Goal: Transaction & Acquisition: Purchase product/service

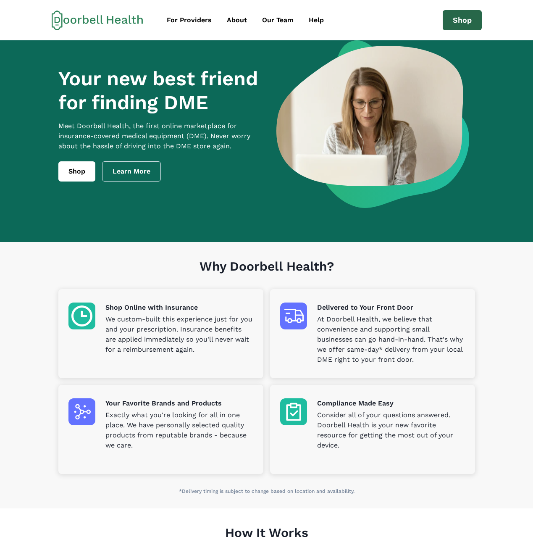
click at [465, 27] on link "Shop" at bounding box center [462, 20] width 39 height 20
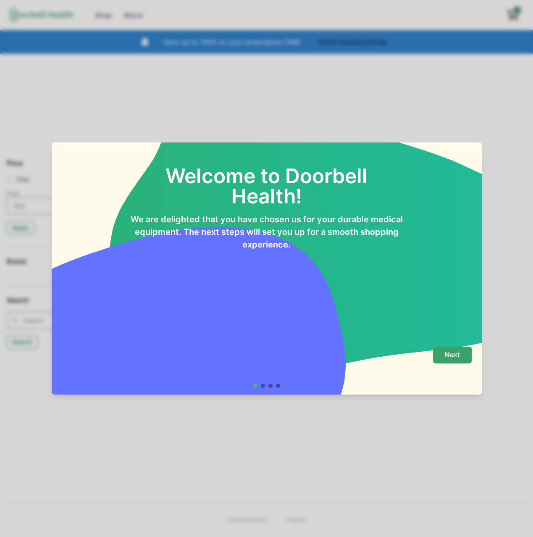
click at [454, 356] on p "Next" at bounding box center [452, 355] width 15 height 8
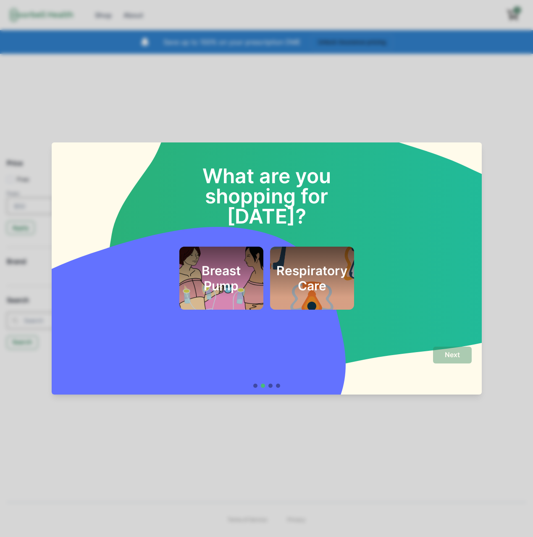
click at [281, 263] on h2 "Respiratory Care" at bounding box center [311, 278] width 71 height 30
click at [450, 345] on footer "Next" at bounding box center [267, 367] width 430 height 55
click at [450, 351] on p "Next" at bounding box center [452, 355] width 15 height 8
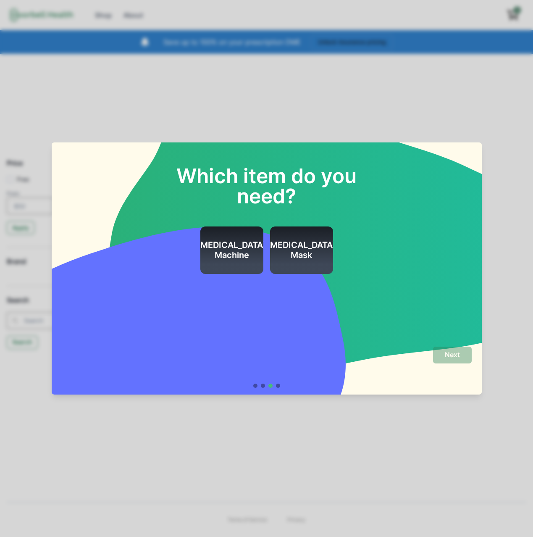
click at [212, 238] on div "[MEDICAL_DATA] Machine" at bounding box center [231, 249] width 69 height 47
click at [458, 353] on p "Next" at bounding box center [452, 355] width 15 height 8
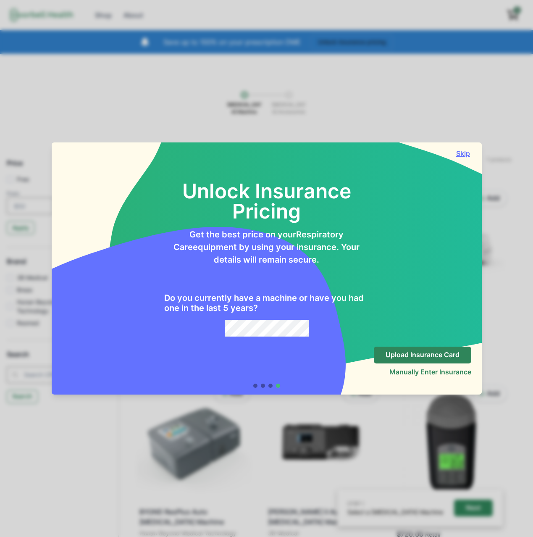
click at [465, 150] on button "Skip" at bounding box center [463, 153] width 17 height 8
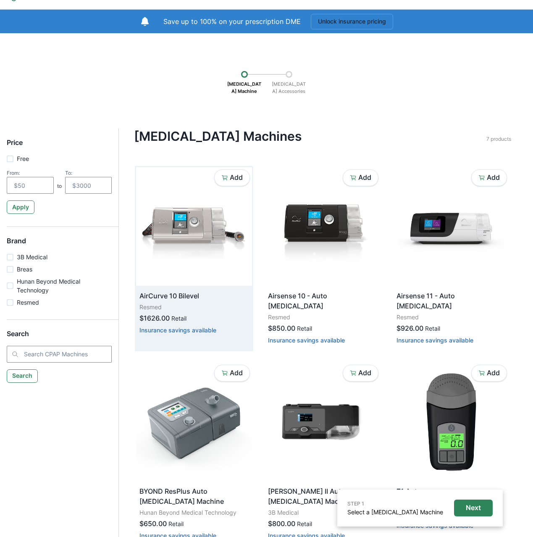
scroll to position [22, 0]
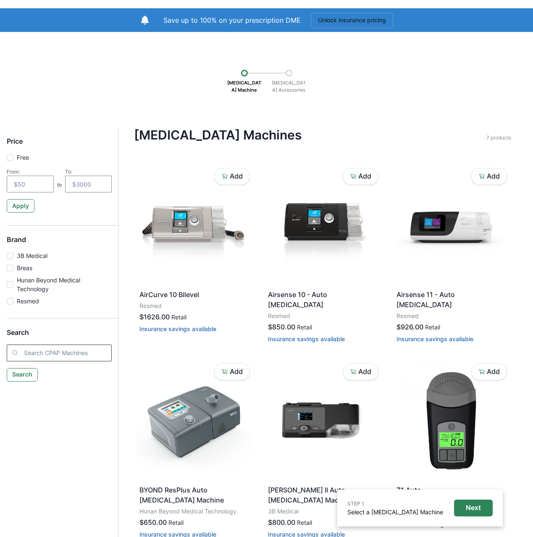
click at [32, 350] on input "search" at bounding box center [59, 353] width 105 height 17
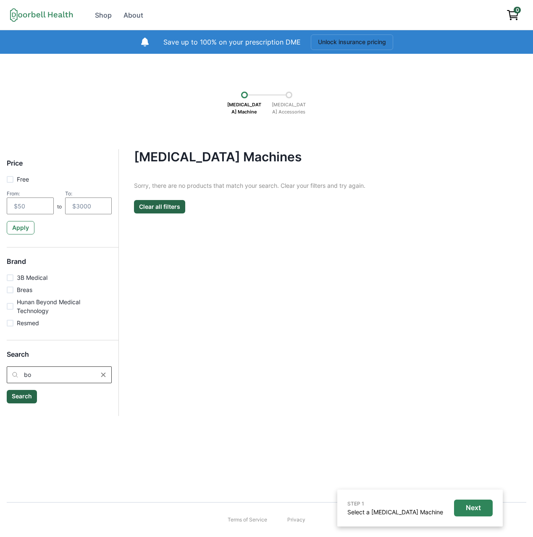
type input "b"
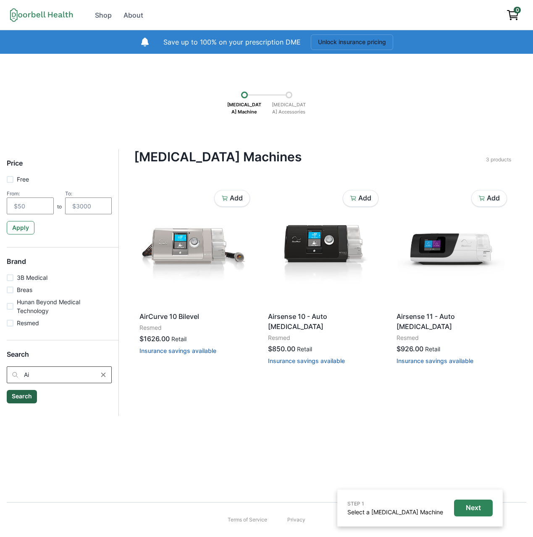
type input "A"
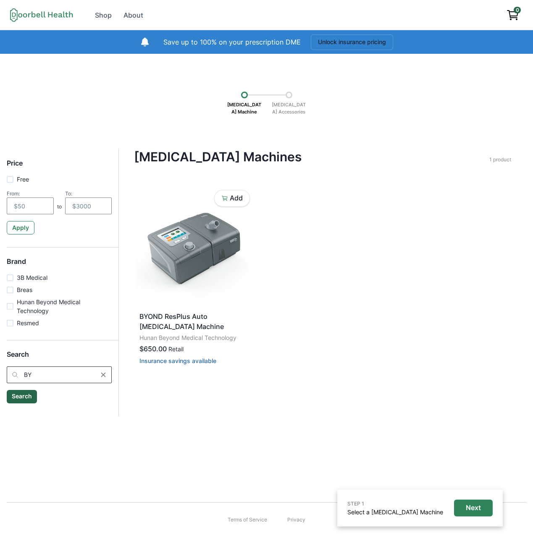
type input "B"
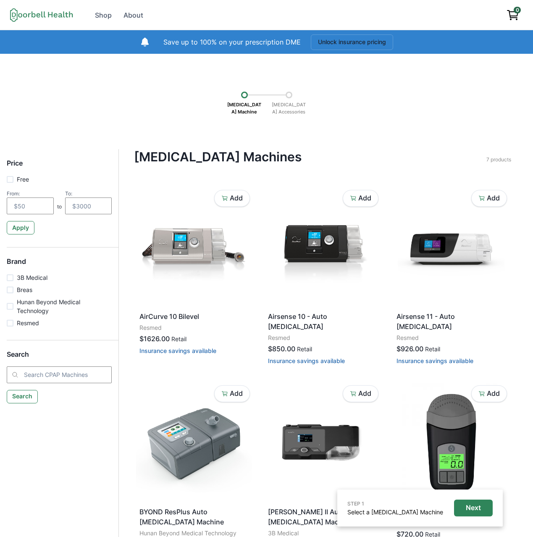
click at [85, 182] on div "Price Free From: to To: Apply" at bounding box center [63, 196] width 112 height 75
click at [78, 200] on input "number" at bounding box center [88, 205] width 47 height 17
click at [28, 203] on input "number" at bounding box center [30, 205] width 47 height 17
click at [9, 182] on span at bounding box center [10, 179] width 7 height 7
click at [7, 179] on input "Free" at bounding box center [6, 179] width 0 height 0
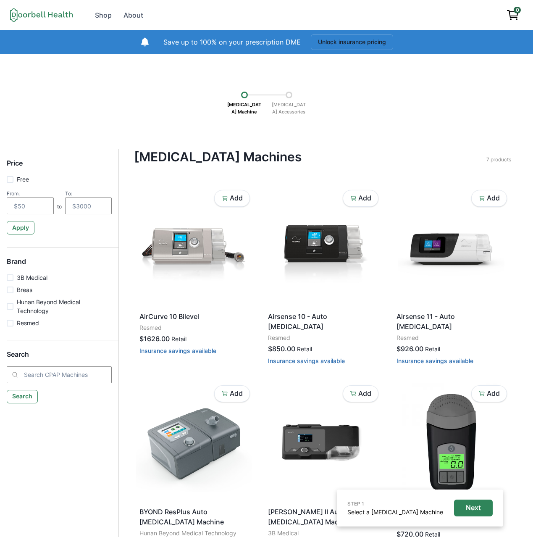
checkbox input "true"
type input "0"
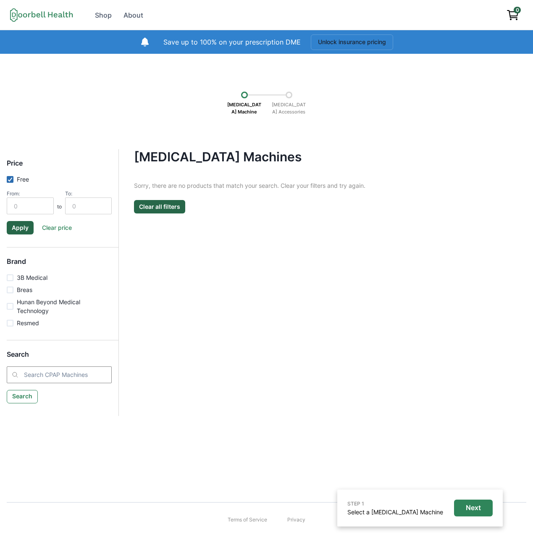
click at [9, 182] on div at bounding box center [10, 179] width 5 height 5
click at [7, 179] on input "Free" at bounding box center [6, 179] width 0 height 0
checkbox input "false"
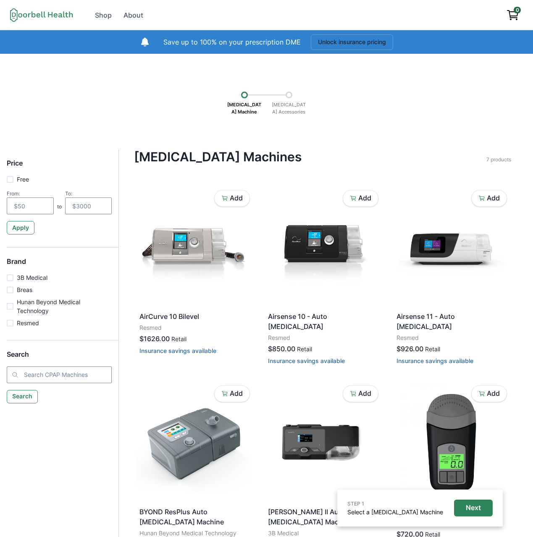
click at [5, 174] on div "Price Free From: to To: Apply Brand 3B Medical Breas Hunan Beyond Medical Techn…" at bounding box center [266, 450] width 533 height 603
click at [7, 179] on span at bounding box center [10, 179] width 7 height 7
click at [7, 179] on input "Free" at bounding box center [6, 179] width 0 height 0
checkbox input "true"
type input "0"
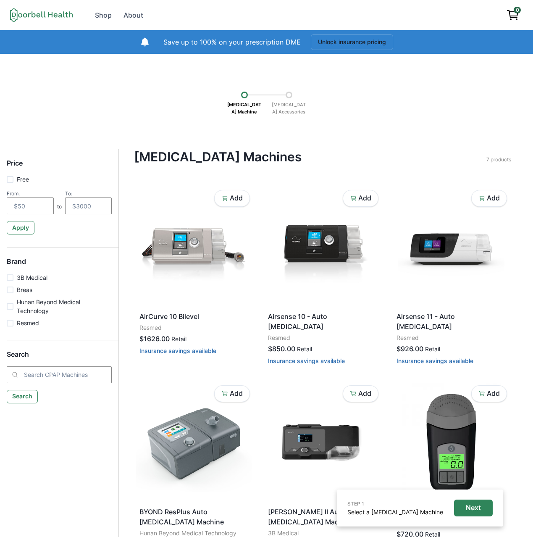
type input "0"
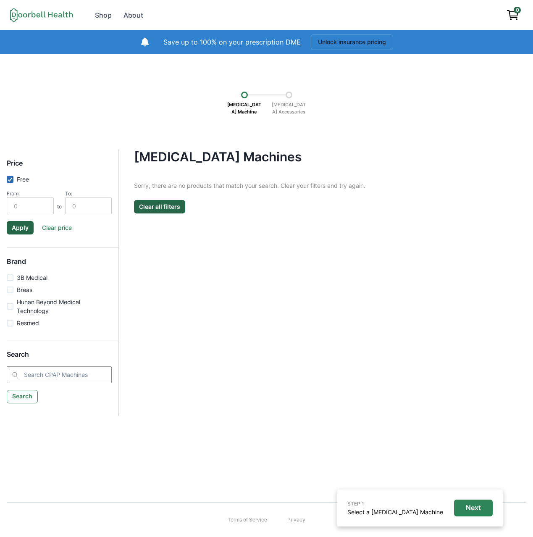
click at [11, 179] on polyline at bounding box center [10, 179] width 4 height 3
click at [7, 179] on input "Free" at bounding box center [6, 179] width 0 height 0
checkbox input "false"
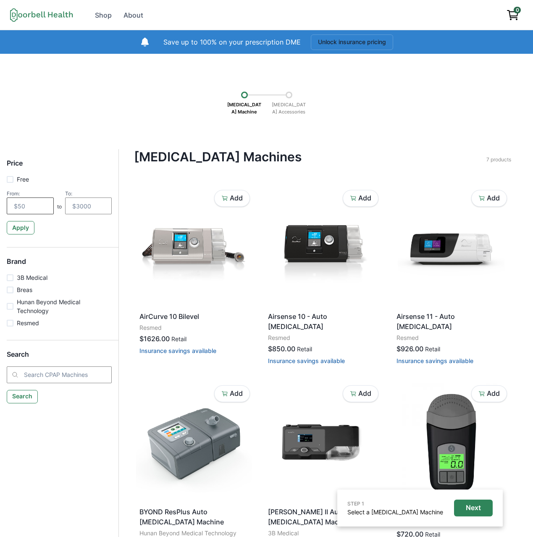
click at [18, 203] on input "number" at bounding box center [30, 205] width 47 height 17
type input "0"
click at [92, 207] on input "number" at bounding box center [88, 205] width 47 height 17
type input "0"
click at [17, 228] on button "Apply" at bounding box center [20, 227] width 27 height 13
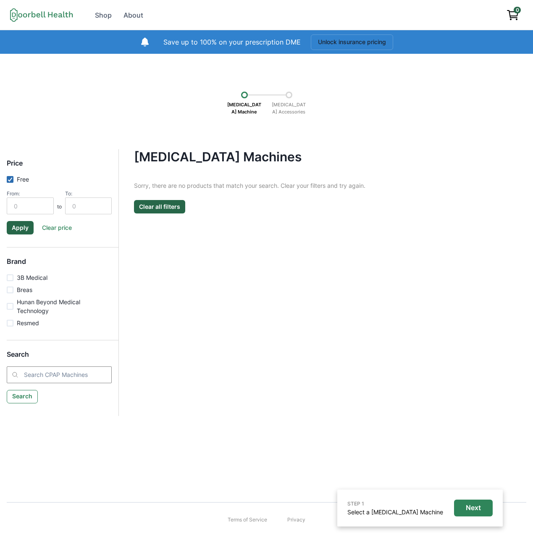
click at [4, 177] on div "Price Free From: 0 to To: 0 Apply Clear price Brand 3B Medical Breas Hunan Beyo…" at bounding box center [266, 282] width 533 height 267
drag, startPoint x: 8, startPoint y: 180, endPoint x: 38, endPoint y: 243, distance: 70.3
click at [9, 180] on polyline at bounding box center [10, 179] width 4 height 3
click at [7, 179] on input "Free" at bounding box center [6, 179] width 0 height 0
checkbox input "false"
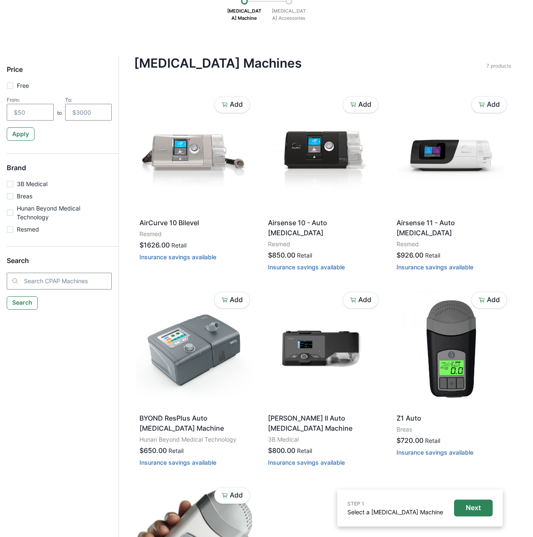
scroll to position [97, 0]
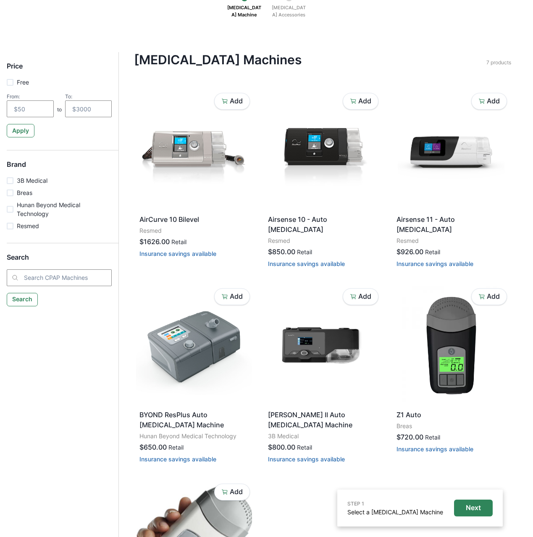
click at [24, 195] on p "Breas" at bounding box center [25, 192] width 16 height 9
click at [7, 193] on input "Breas" at bounding box center [6, 192] width 0 height 0
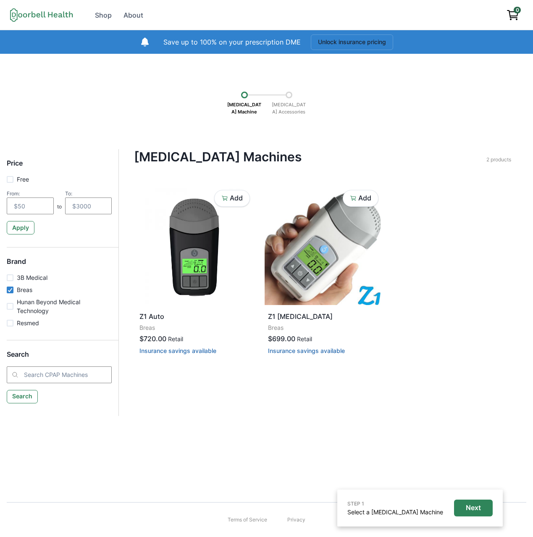
click at [8, 286] on label "Breas" at bounding box center [59, 289] width 105 height 9
click at [7, 290] on input "Breas" at bounding box center [6, 290] width 0 height 0
checkbox input "false"
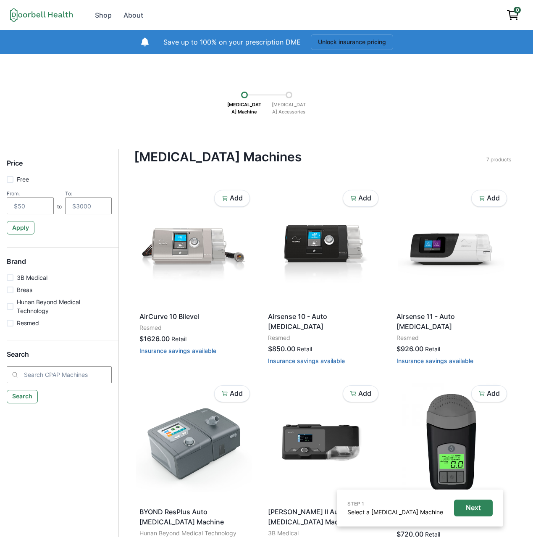
click at [11, 302] on label "Hunan Beyond Medical Technology" at bounding box center [59, 307] width 105 height 18
click at [7, 306] on input "Hunan Beyond Medical Technology" at bounding box center [6, 306] width 0 height 0
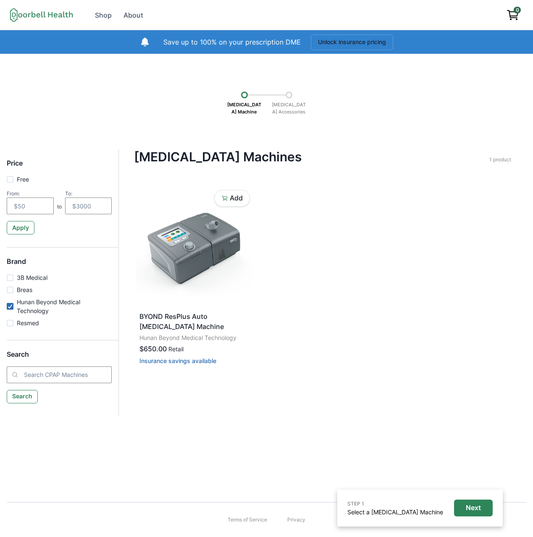
click at [12, 304] on icon at bounding box center [10, 306] width 5 height 4
click at [7, 306] on input "Hunan Beyond Medical Technology" at bounding box center [6, 306] width 0 height 0
checkbox input "false"
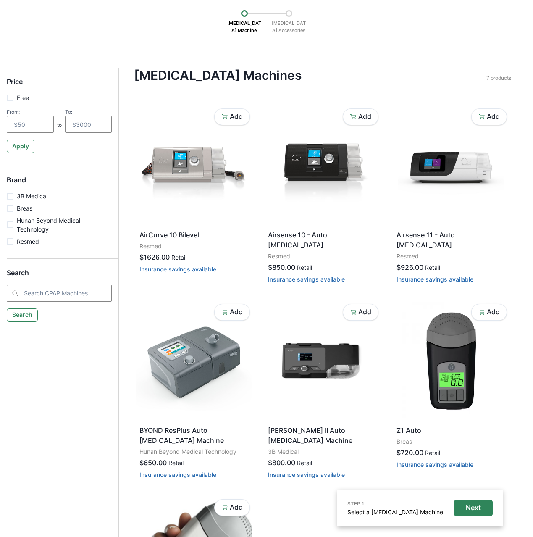
scroll to position [84, 0]
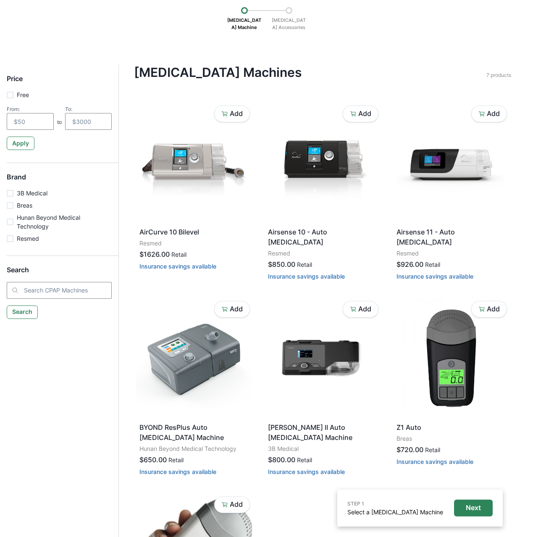
click at [29, 244] on div "Price Free From: to To: Apply Brand 3B Medical Breas Hunan Beyond Medical Techn…" at bounding box center [63, 198] width 112 height 267
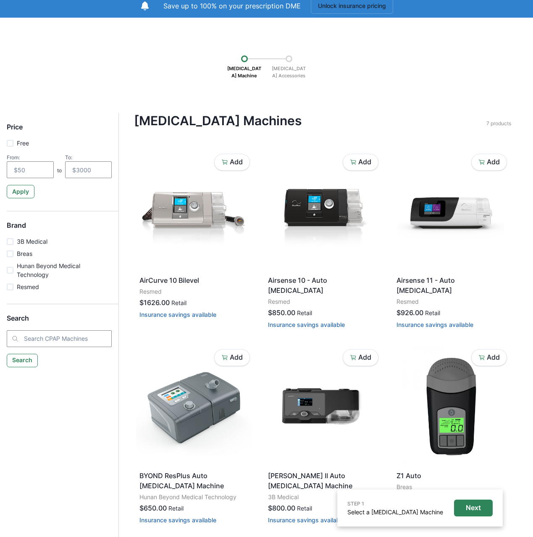
scroll to position [0, 0]
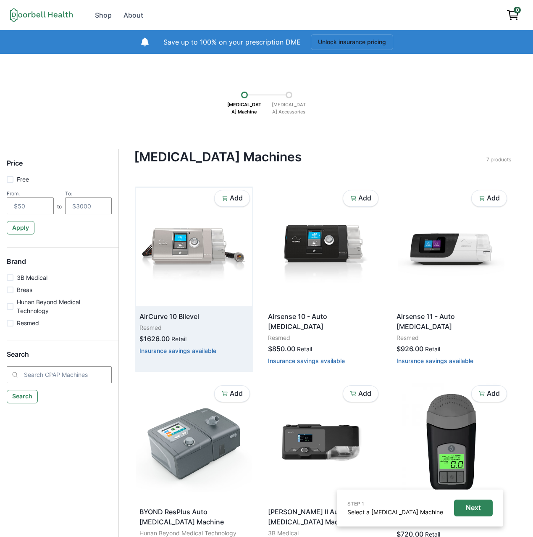
click at [194, 240] on img at bounding box center [194, 247] width 116 height 118
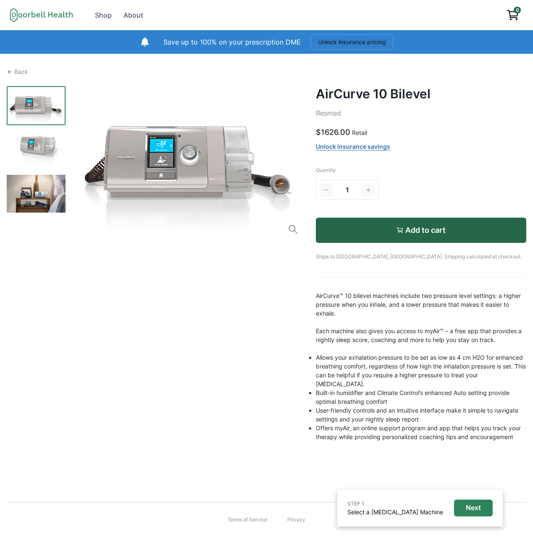
click at [147, 153] on div at bounding box center [189, 164] width 234 height 156
click at [111, 151] on div at bounding box center [189, 164] width 234 height 156
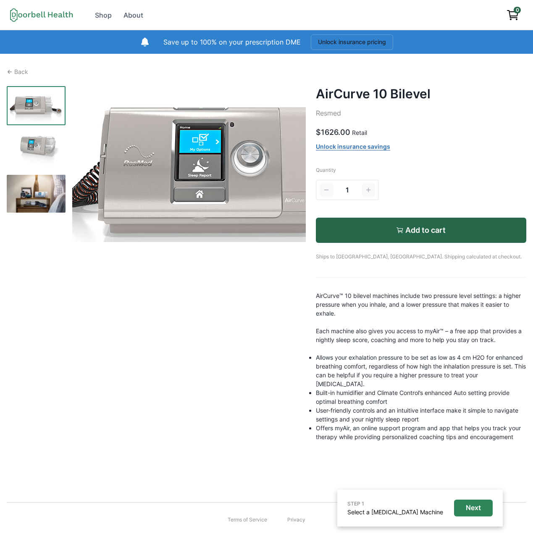
click at [111, 151] on img at bounding box center [248, 175] width 413 height 276
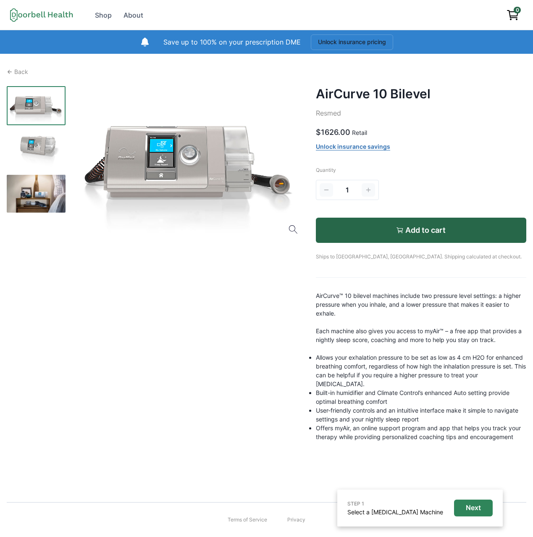
click at [195, 165] on div at bounding box center [189, 164] width 234 height 156
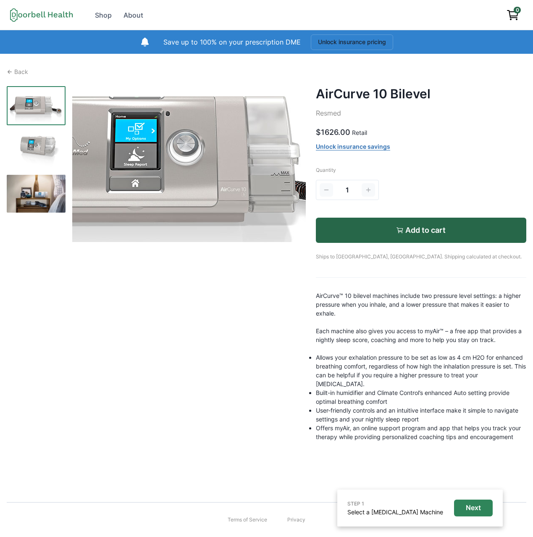
click at [195, 165] on img at bounding box center [184, 164] width 413 height 276
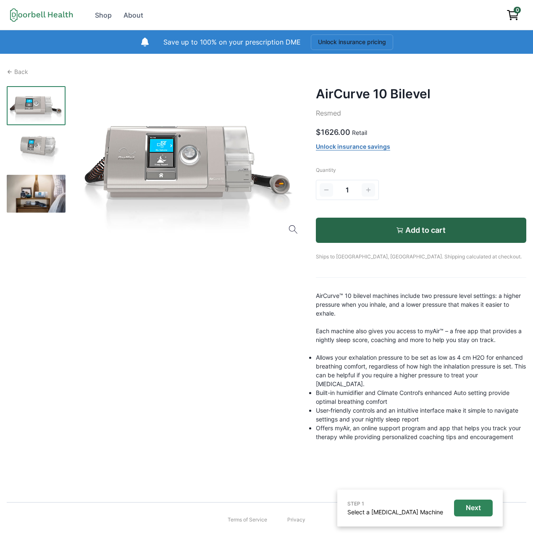
click at [33, 195] on img at bounding box center [36, 194] width 59 height 38
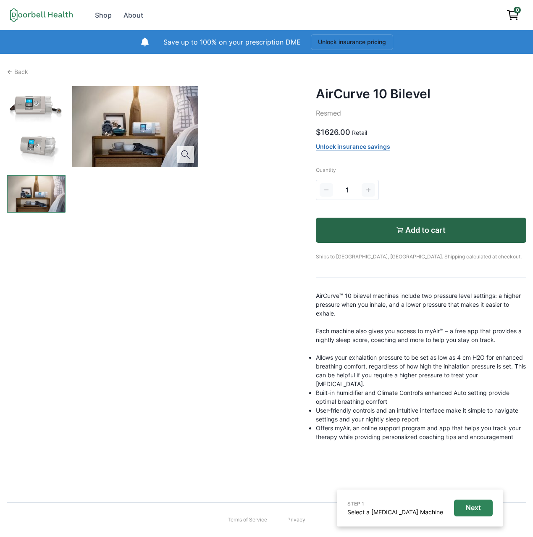
click at [140, 129] on div at bounding box center [135, 126] width 126 height 81
click at [48, 103] on img at bounding box center [36, 105] width 59 height 39
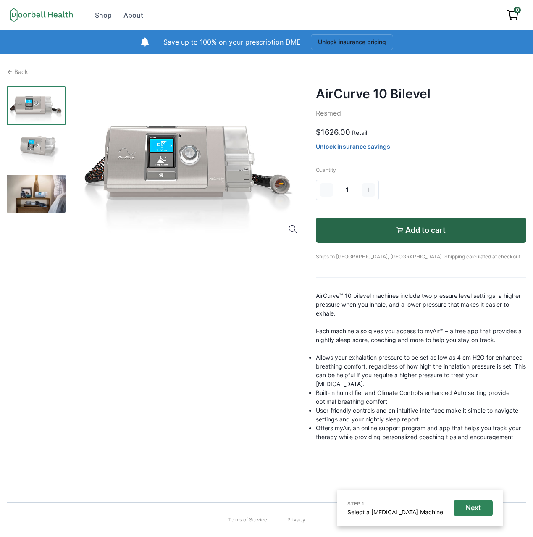
click at [42, 139] on img at bounding box center [36, 149] width 59 height 39
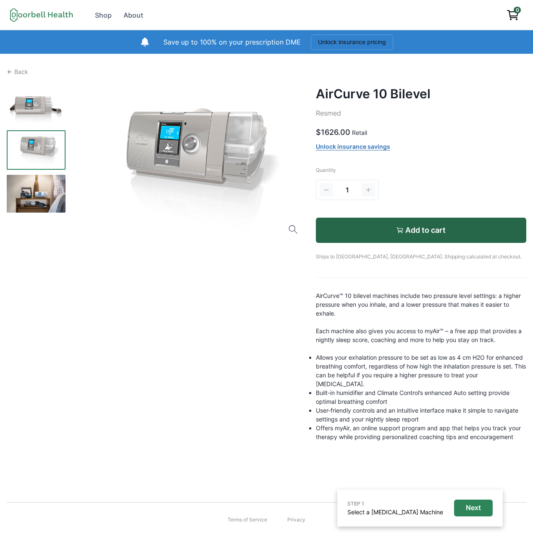
click at [43, 108] on img at bounding box center [36, 105] width 59 height 39
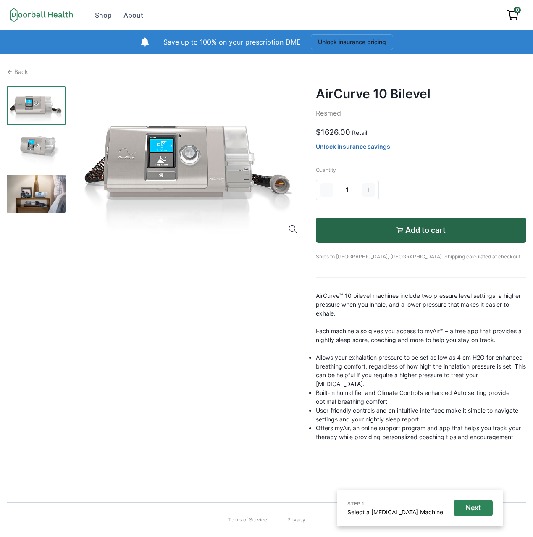
click at [224, 152] on div at bounding box center [189, 164] width 234 height 156
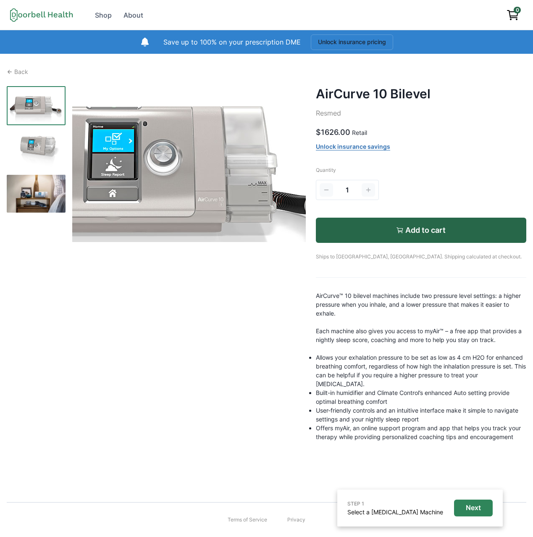
click at [224, 152] on img at bounding box center [161, 174] width 413 height 276
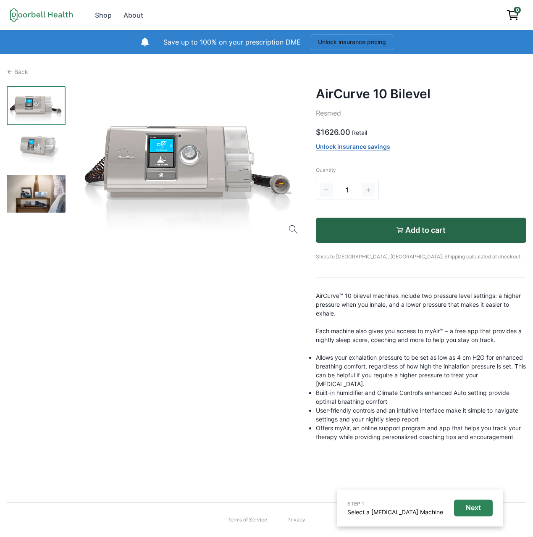
click at [263, 185] on div at bounding box center [189, 164] width 234 height 156
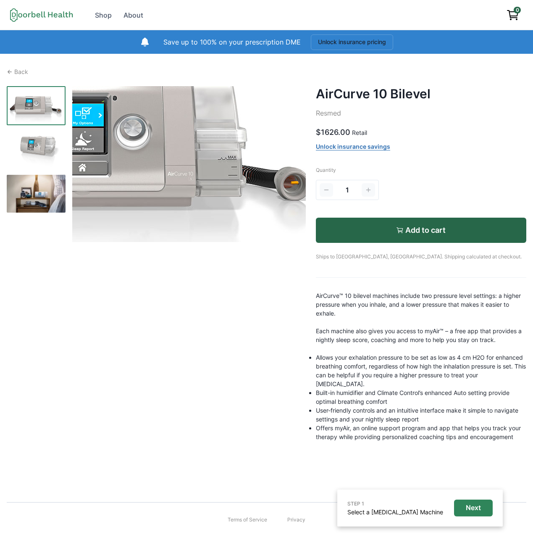
click at [263, 185] on img at bounding box center [131, 148] width 413 height 276
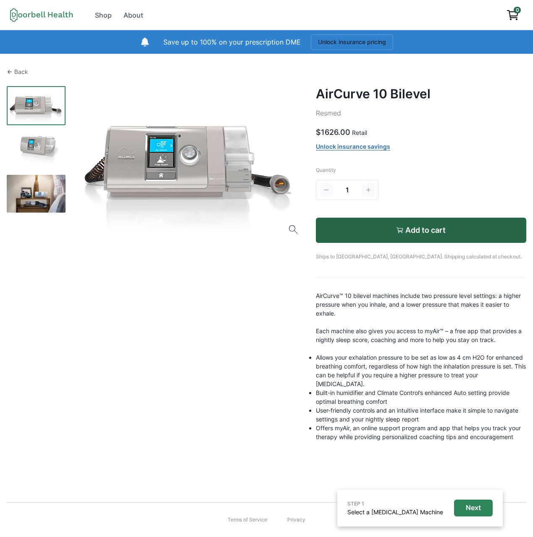
click at [21, 68] on p "Back" at bounding box center [21, 71] width 14 height 9
